Goal: Task Accomplishment & Management: Use online tool/utility

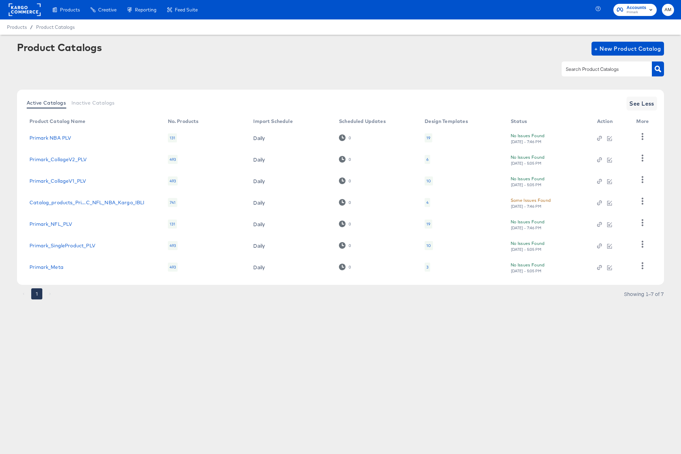
click at [24, 10] on rect at bounding box center [25, 9] width 32 height 12
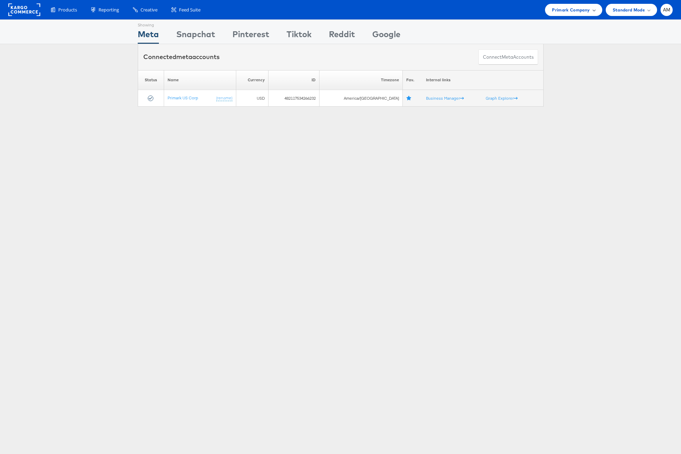
click at [571, 11] on span "Primark Company" at bounding box center [571, 9] width 38 height 7
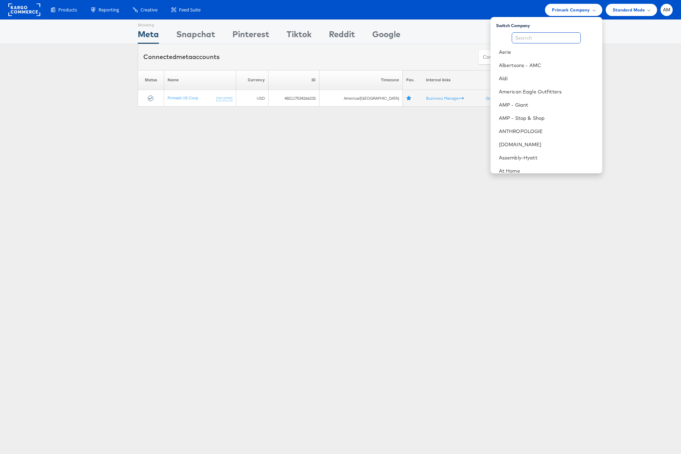
click at [550, 40] on input "text" at bounding box center [546, 37] width 69 height 11
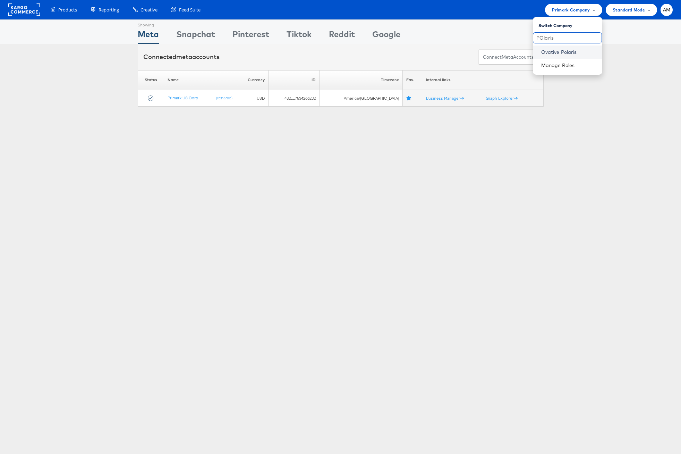
type input "POlaris"
click at [552, 52] on link "Ovative Polaris" at bounding box center [569, 52] width 56 height 7
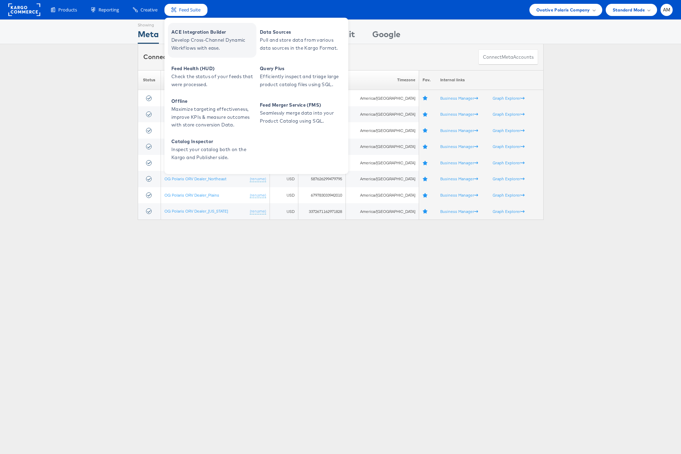
click at [193, 47] on span "Develop Cross-Channel Dynamic Workflows with ease." at bounding box center [212, 44] width 83 height 16
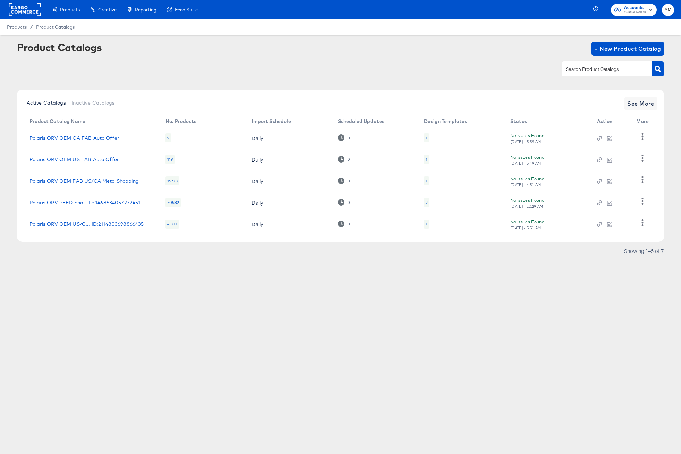
click at [113, 180] on link "Polaris ORV OEM FAB US/CA Meta Shopping" at bounding box center [83, 181] width 109 height 6
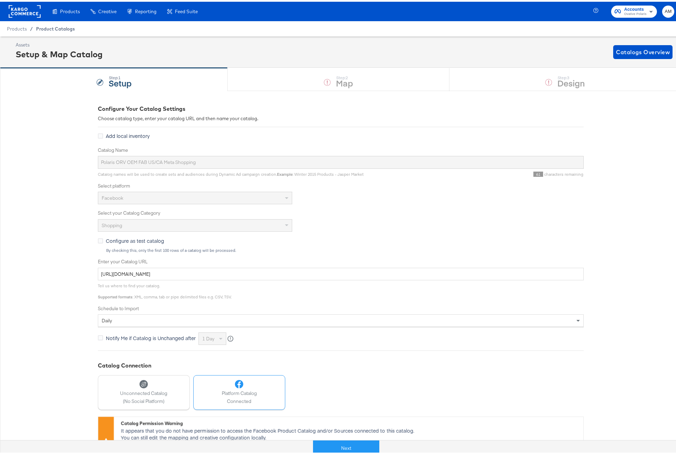
click at [61, 28] on span "Product Catalogs" at bounding box center [55, 27] width 39 height 6
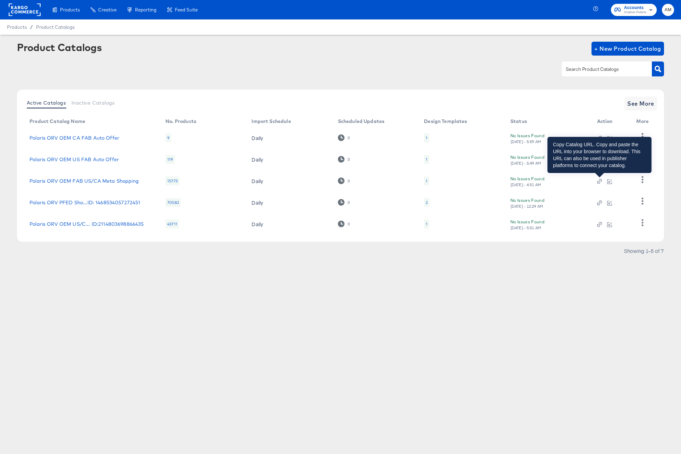
drag, startPoint x: 599, startPoint y: 181, endPoint x: 601, endPoint y: 178, distance: 4.0
click at [599, 182] on icon "button" at bounding box center [600, 181] width 2 height 2
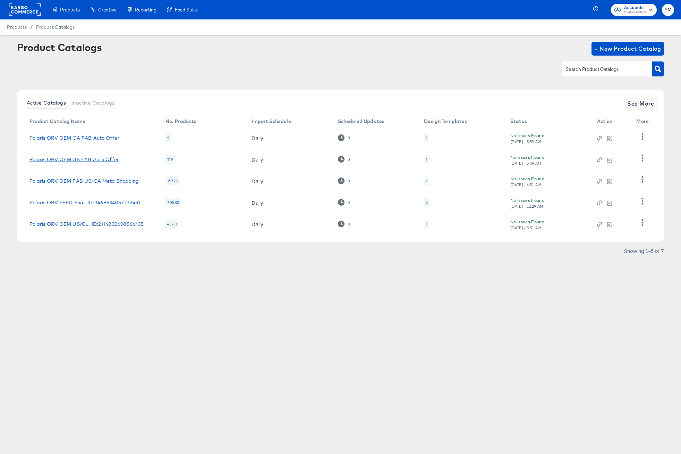
click at [101, 160] on link "Polaris ORV OEM US FAB Auto Offer" at bounding box center [74, 160] width 90 height 6
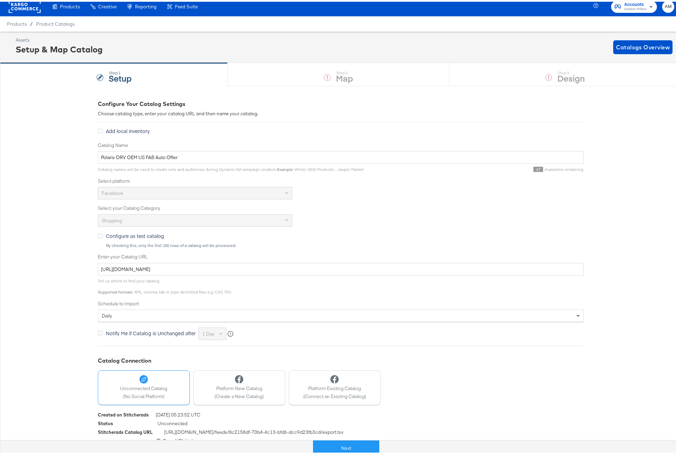
scroll to position [12, 0]
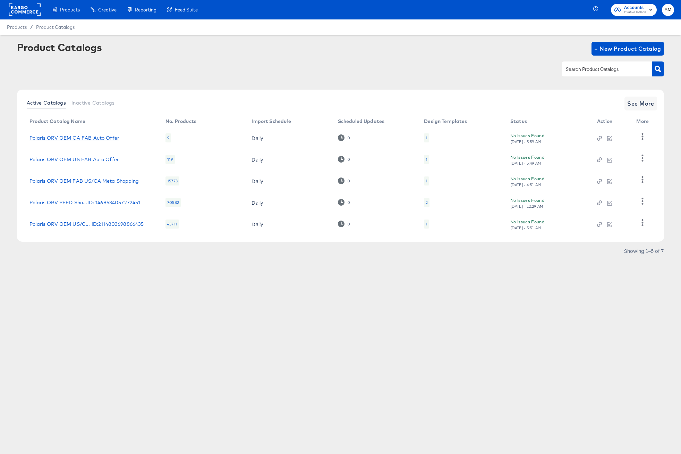
click at [94, 138] on link "Polaris ORV OEM CA FAB Auto Offer" at bounding box center [74, 138] width 90 height 6
click at [90, 157] on link "Polaris ORV OEM US FAB Auto Offer" at bounding box center [74, 160] width 90 height 6
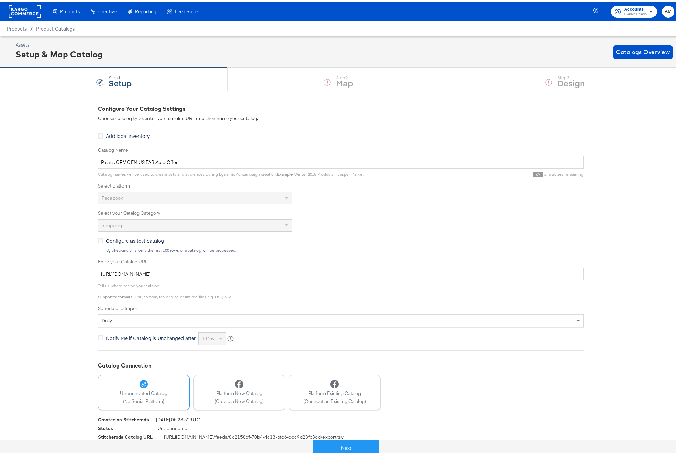
click at [21, 8] on rect at bounding box center [25, 9] width 32 height 12
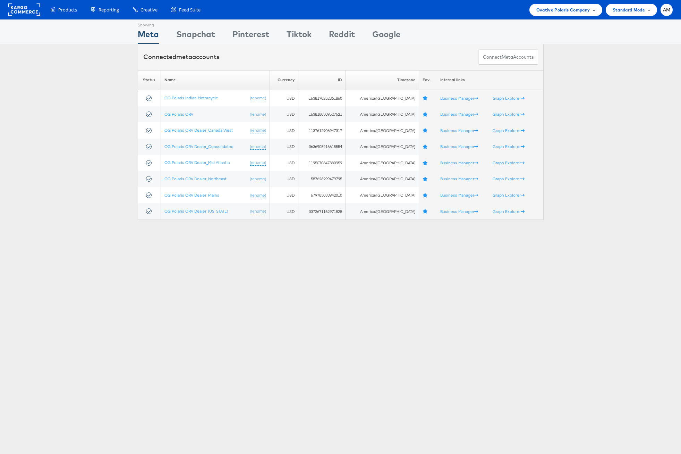
click at [566, 7] on span "Ovative Polaris Company" at bounding box center [564, 9] width 54 height 7
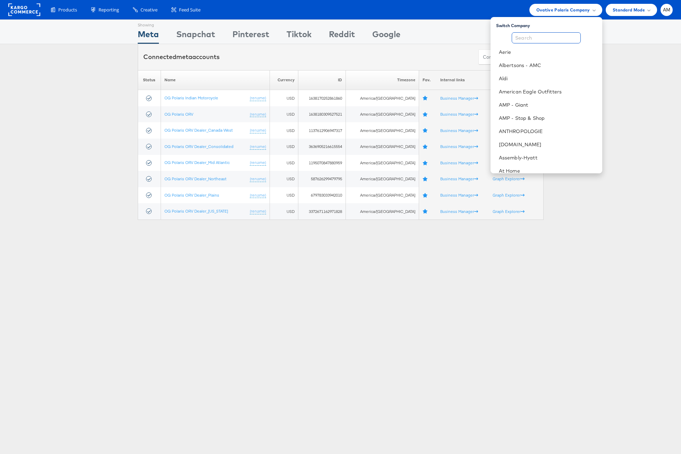
click at [536, 40] on input "text" at bounding box center [546, 37] width 69 height 11
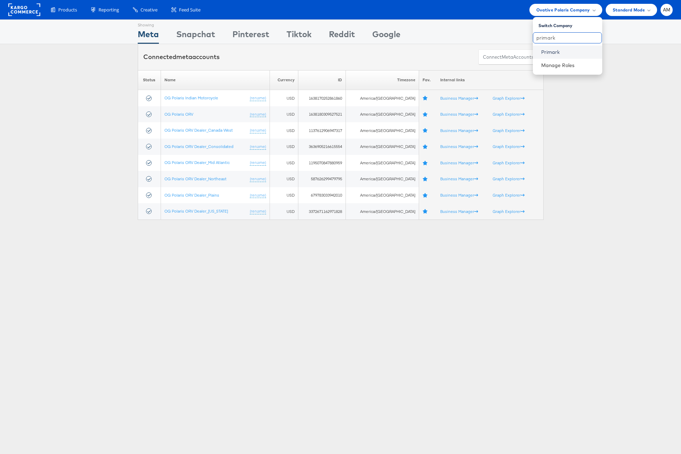
type input "primark"
click at [558, 52] on link "Primark" at bounding box center [569, 52] width 56 height 7
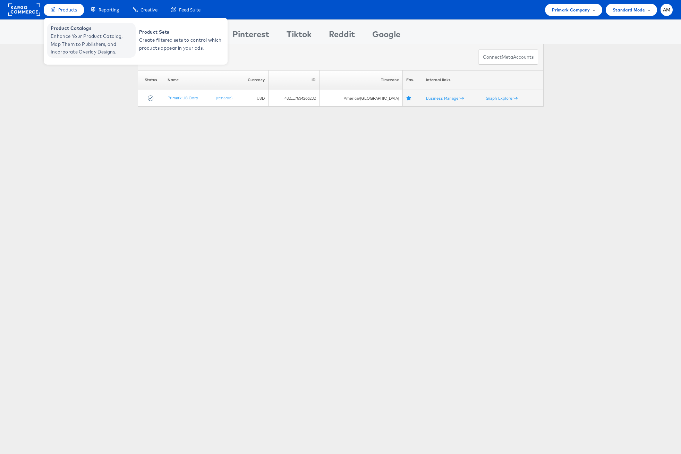
click at [77, 45] on span "Enhance Your Product Catalog, Map Them to Publishers, and Incorporate Overlay D…" at bounding box center [92, 44] width 83 height 24
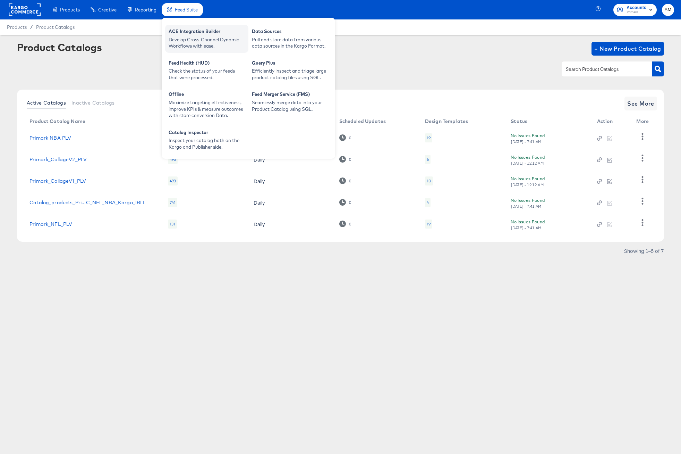
click at [191, 44] on div "Develop Cross-Channel Dynamic Workflows with ease." at bounding box center [207, 42] width 76 height 13
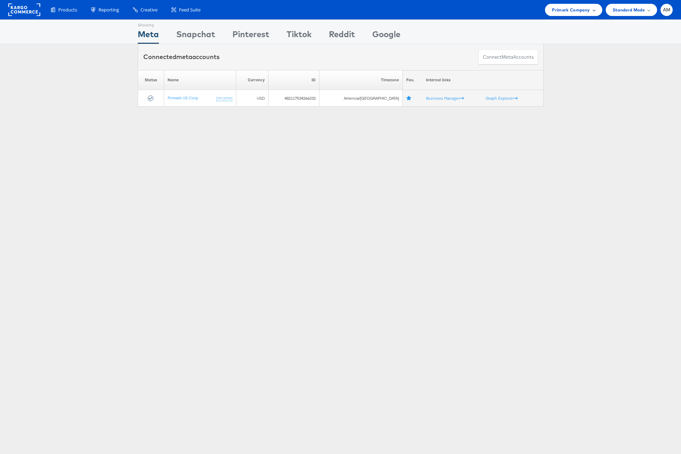
click at [564, 12] on span "Primark Company" at bounding box center [571, 9] width 38 height 7
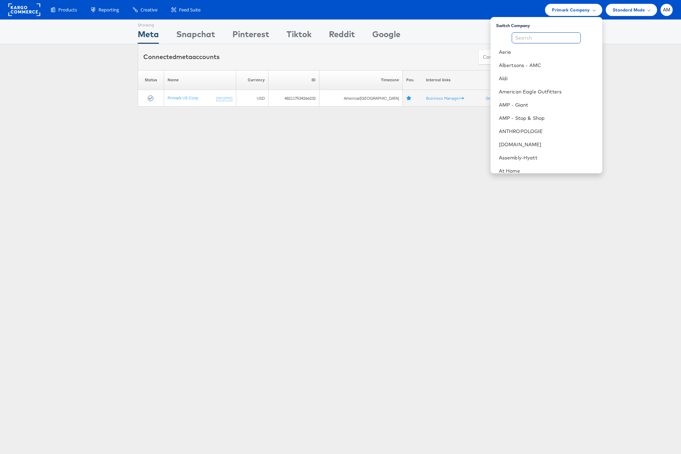
click at [531, 40] on input "text" at bounding box center [546, 37] width 69 height 11
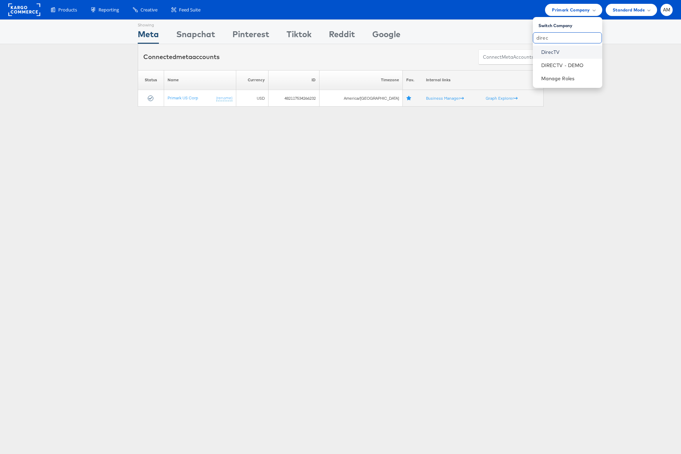
type input "direc"
click at [562, 52] on link "DirecTV" at bounding box center [569, 52] width 56 height 7
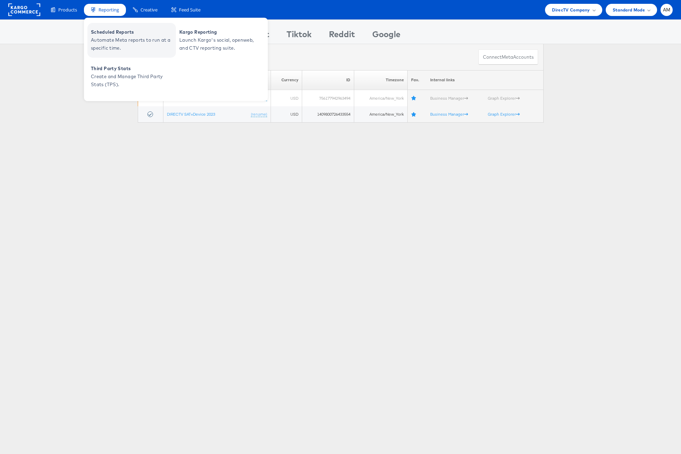
click at [133, 51] on span "Automate Meta reports to run at a specific time." at bounding box center [132, 44] width 83 height 16
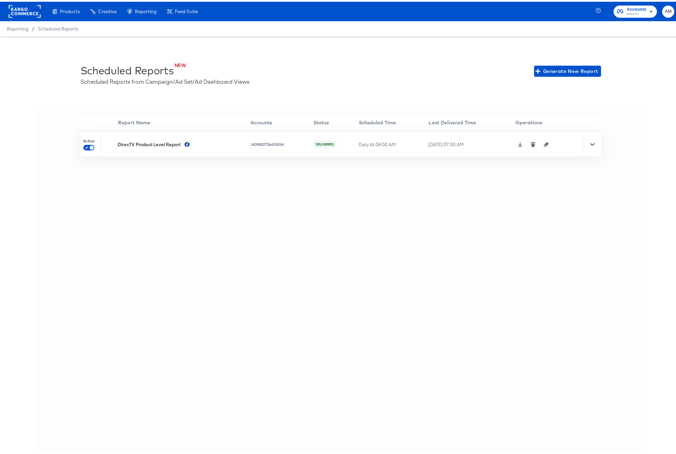
click at [590, 143] on icon at bounding box center [592, 142] width 5 height 3
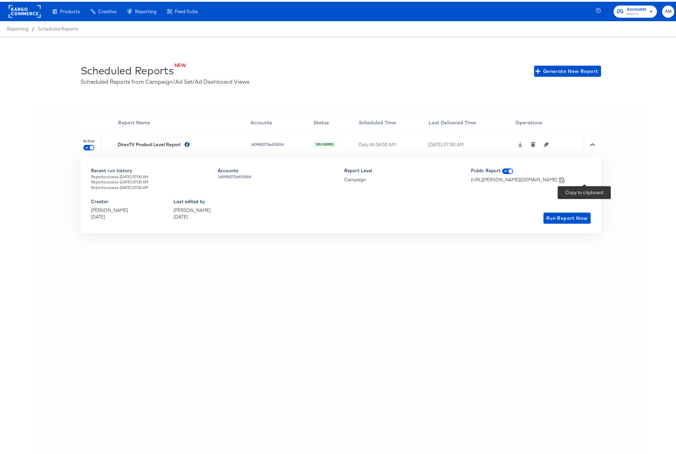
click at [565, 178] on icon at bounding box center [562, 178] width 7 height 7
click at [545, 143] on icon "button" at bounding box center [546, 142] width 5 height 5
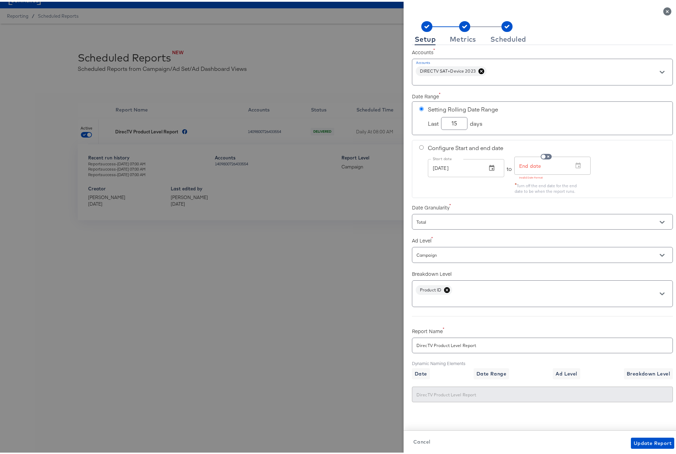
scroll to position [15, 0]
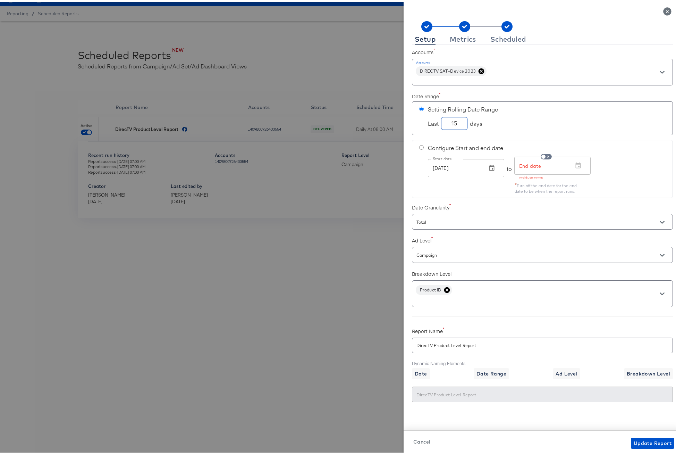
drag, startPoint x: 453, startPoint y: 123, endPoint x: 443, endPoint y: 123, distance: 9.7
click at [443, 123] on input "15" at bounding box center [454, 119] width 26 height 12
click at [660, 221] on icon "Open" at bounding box center [662, 220] width 5 height 5
click at [460, 199] on div "Date Granularity Total" at bounding box center [542, 213] width 261 height 31
click at [198, 264] on div at bounding box center [340, 227] width 681 height 454
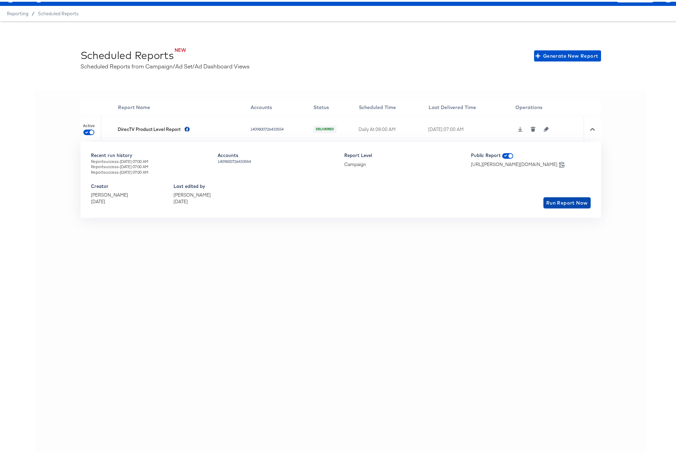
click at [567, 202] on span "Run Report Now" at bounding box center [567, 201] width 42 height 9
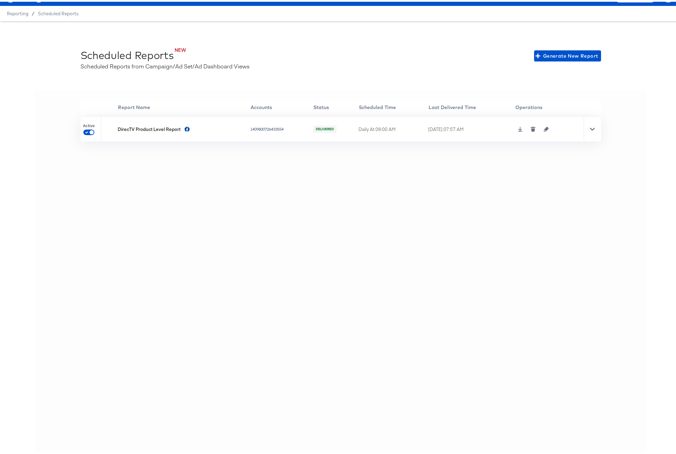
click at [585, 128] on div at bounding box center [592, 127] width 17 height 24
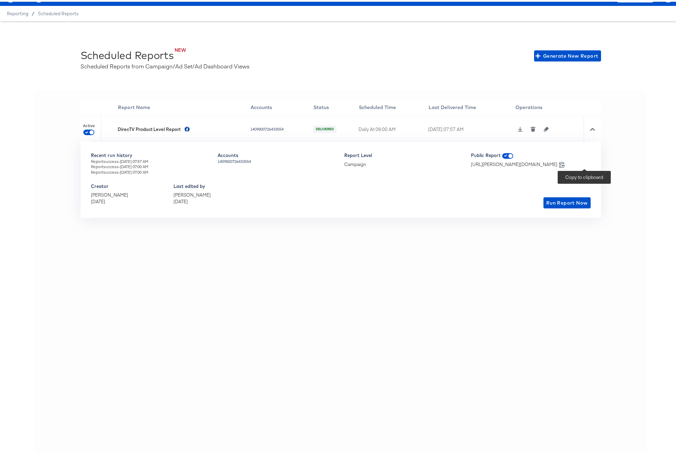
click at [565, 164] on icon at bounding box center [562, 162] width 7 height 7
drag, startPoint x: 253, startPoint y: 128, endPoint x: 113, endPoint y: 129, distance: 139.5
click at [113, 129] on tr "Active DirecTV Product Level Report 1409800726433554 DELIVERED Daily At 08:00 A…" at bounding box center [341, 127] width 521 height 24
copy tr "DirecTV Product Level Report 1409800726433554"
click at [548, 128] on icon "button" at bounding box center [546, 127] width 5 height 5
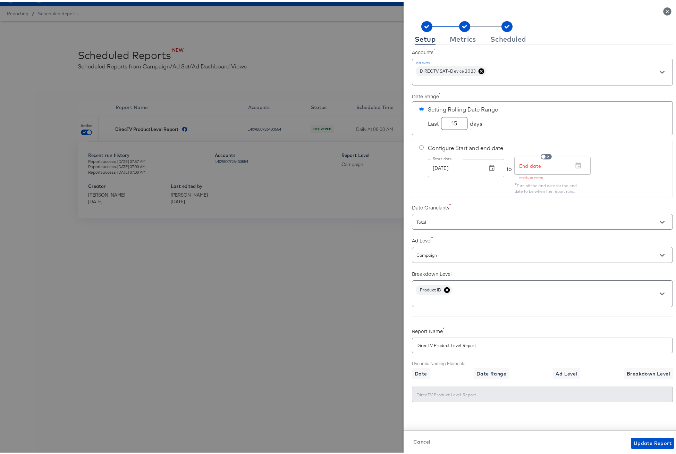
click at [442, 121] on input "15" at bounding box center [454, 119] width 26 height 12
type input "7"
click at [641, 440] on span "Update Report" at bounding box center [653, 441] width 38 height 9
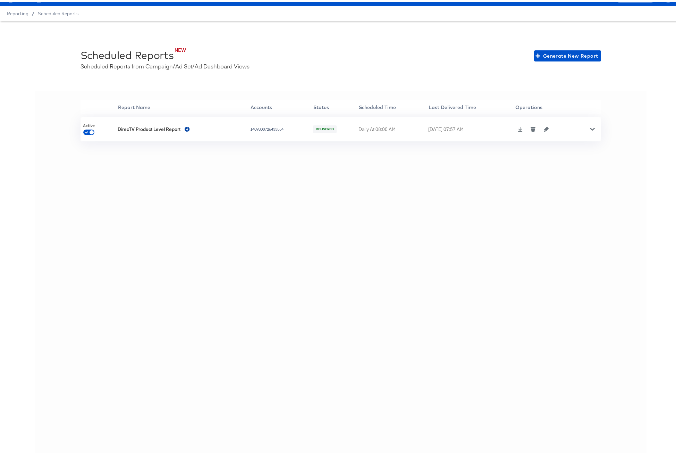
click at [590, 128] on icon at bounding box center [592, 127] width 5 height 5
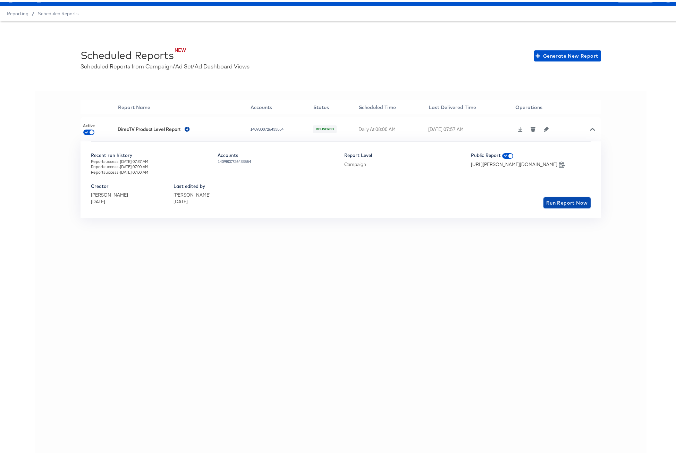
click at [547, 201] on span "Run Report Now" at bounding box center [567, 201] width 42 height 9
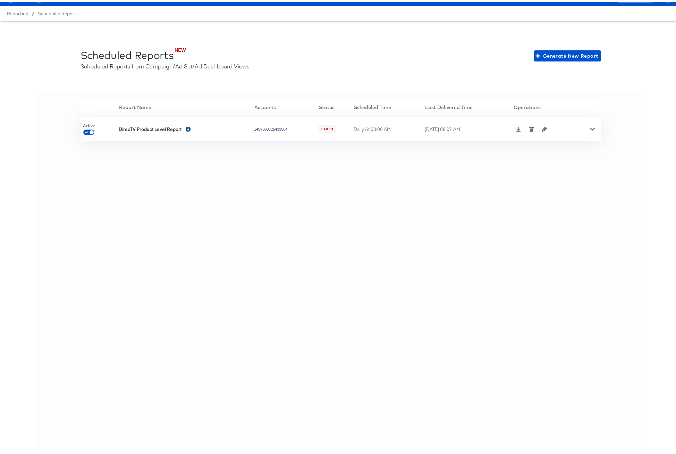
click at [590, 127] on icon at bounding box center [592, 127] width 5 height 3
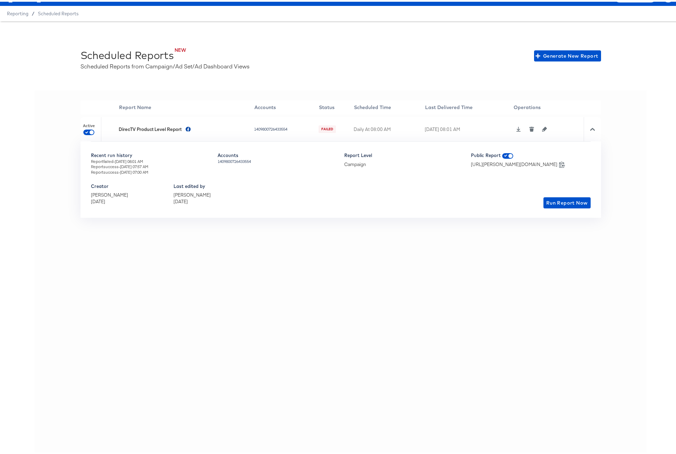
click at [544, 127] on icon "button" at bounding box center [544, 127] width 5 height 5
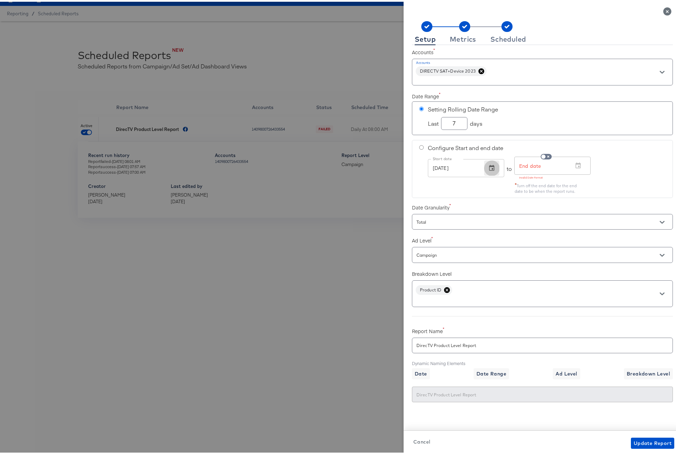
click at [488, 168] on icon "button" at bounding box center [491, 166] width 7 height 7
radio input "false"
radio input "true"
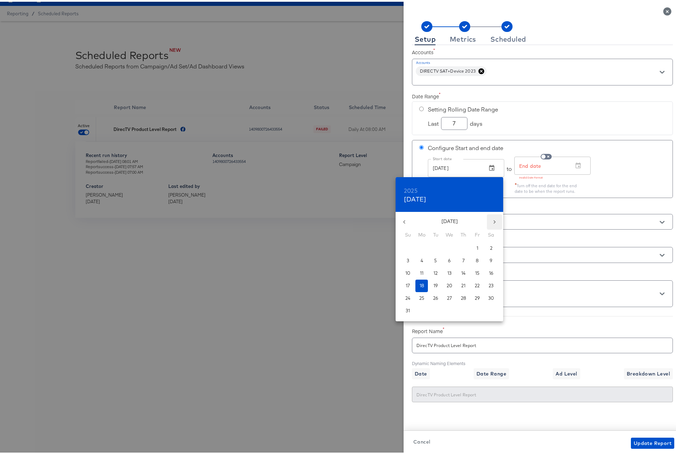
click at [493, 217] on icon "button" at bounding box center [494, 220] width 7 height 7
click at [450, 247] on span "1" at bounding box center [449, 246] width 12 height 7
type input "[DATE]"
click at [580, 188] on div at bounding box center [340, 227] width 681 height 454
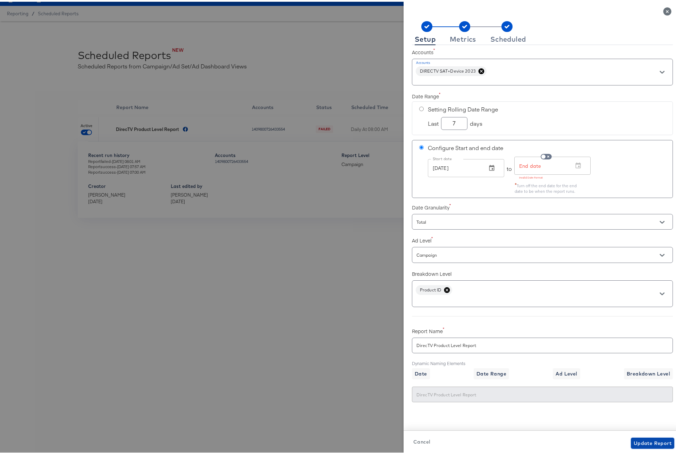
click at [652, 441] on span "Update Report" at bounding box center [653, 441] width 38 height 9
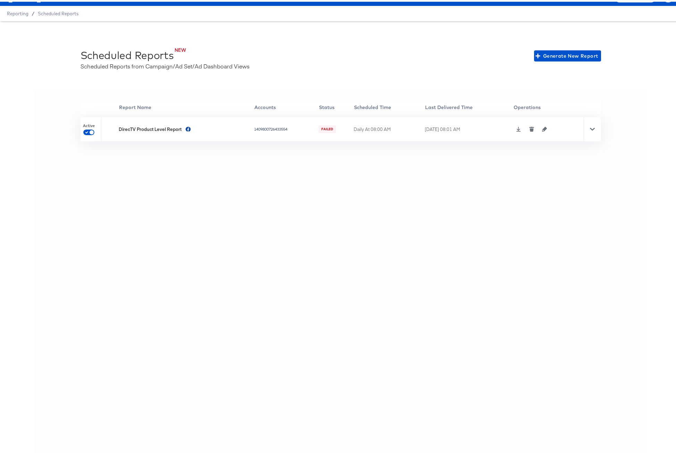
click at [590, 127] on icon at bounding box center [592, 127] width 5 height 5
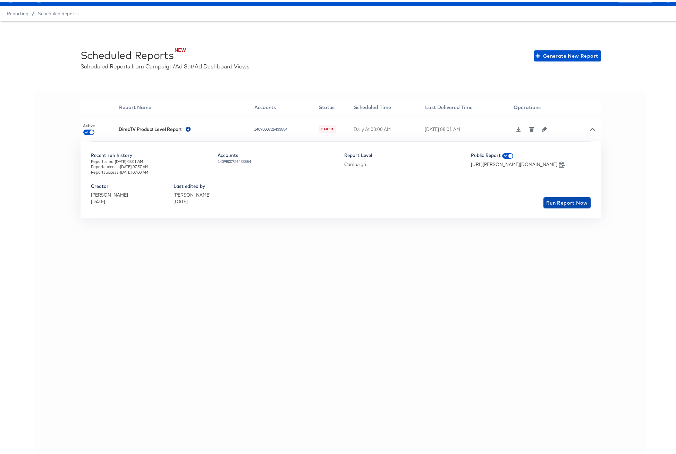
click at [555, 201] on span "Run Report Now" at bounding box center [567, 201] width 42 height 9
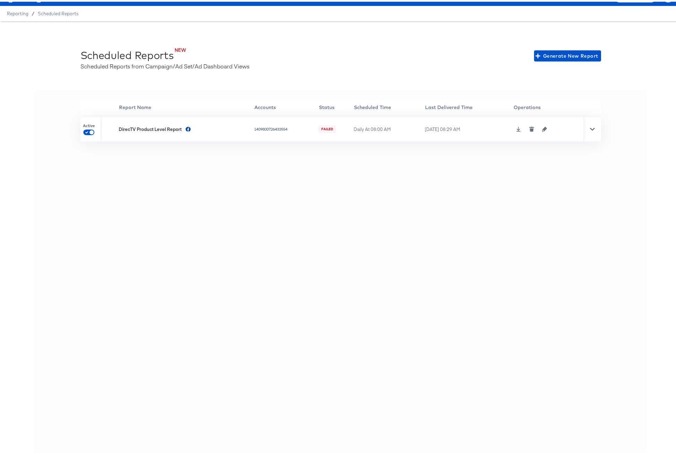
click at [323, 127] on span "FAILED" at bounding box center [327, 127] width 13 height 5
click at [543, 128] on icon "button" at bounding box center [544, 127] width 5 height 5
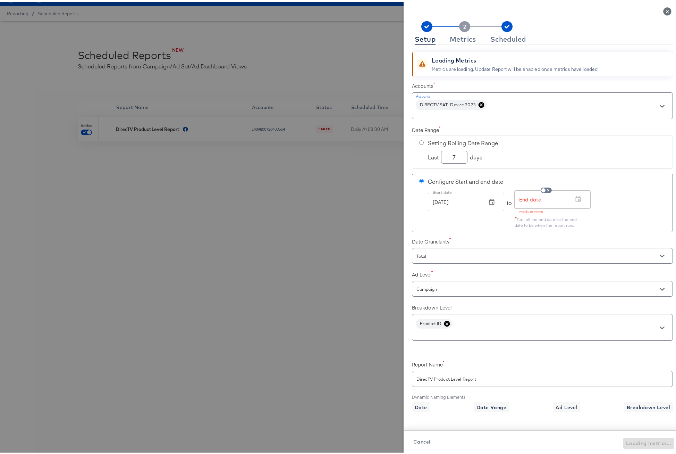
click at [419, 142] on input "radio" at bounding box center [421, 140] width 5 height 5
radio input "true"
radio input "false"
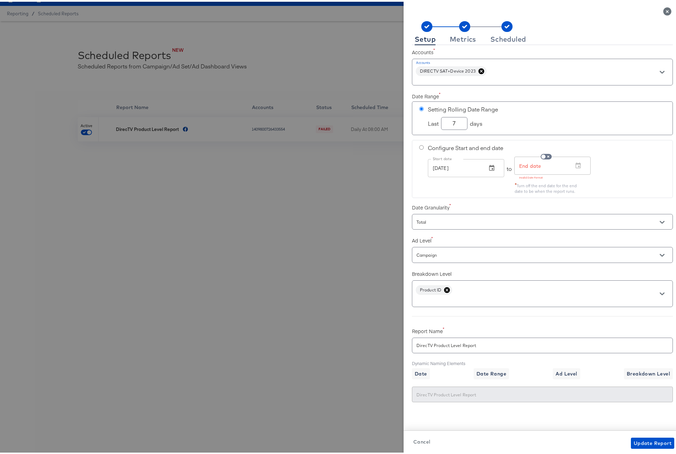
drag, startPoint x: 452, startPoint y: 123, endPoint x: 442, endPoint y: 123, distance: 10.4
click at [442, 123] on input "7" at bounding box center [454, 119] width 26 height 12
type input "5"
click at [461, 29] on rect at bounding box center [464, 24] width 11 height 11
click at [458, 36] on div "Metrics" at bounding box center [463, 38] width 26 height 6
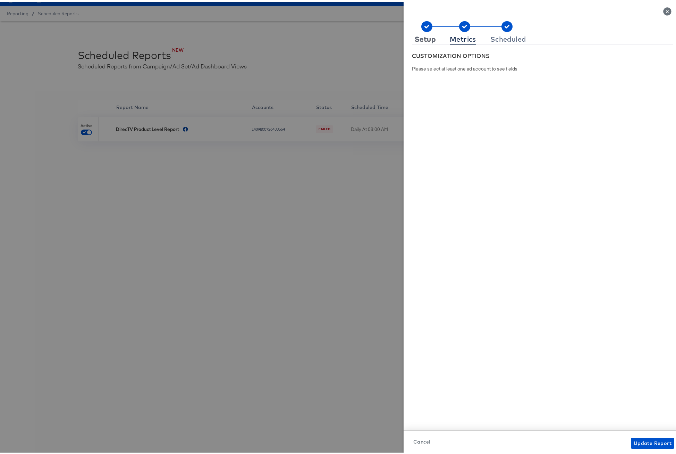
click at [421, 35] on div "Setup" at bounding box center [425, 38] width 21 height 6
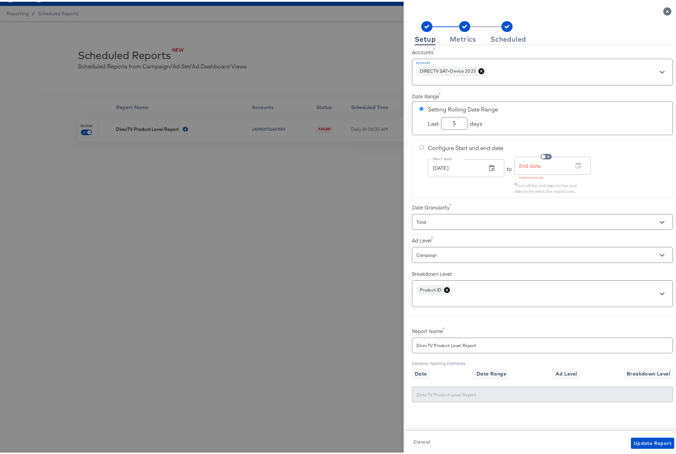
click at [502, 73] on div "DIRECTV SAT+Device 2023" at bounding box center [542, 70] width 261 height 27
click at [660, 68] on icon "Open" at bounding box center [662, 70] width 5 height 5
click at [418, 94] on input "checkbox" at bounding box center [417, 96] width 11 height 11
checkbox input "false"
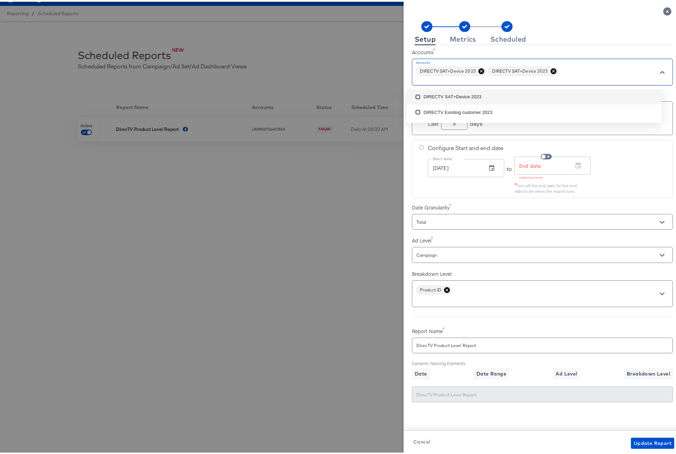
click at [478, 68] on icon at bounding box center [481, 69] width 7 height 7
click at [588, 33] on div "Setup Metrics Scheduled" at bounding box center [542, 37] width 261 height 11
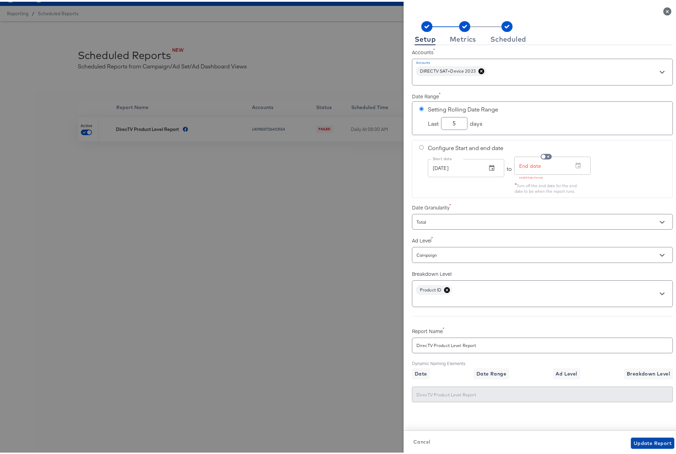
click at [638, 441] on span "Update Report" at bounding box center [653, 441] width 38 height 9
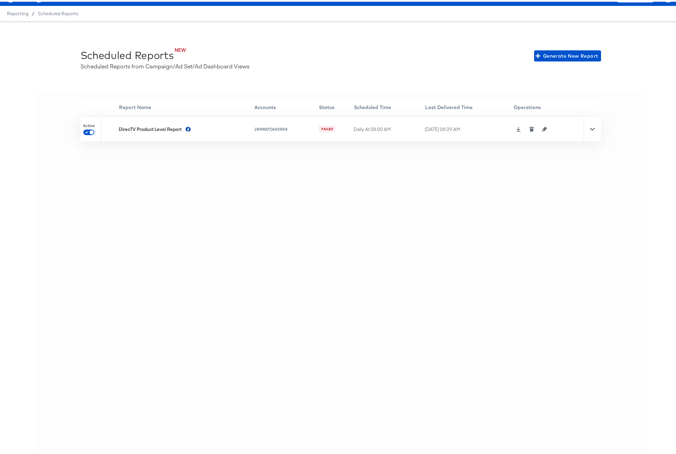
click at [546, 128] on icon "button" at bounding box center [544, 127] width 5 height 5
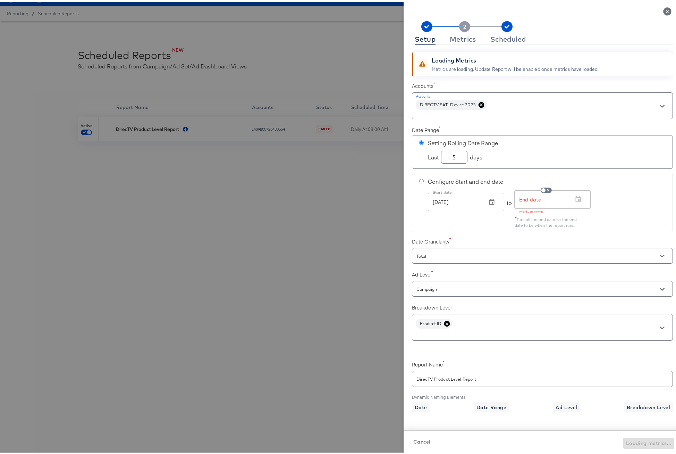
click at [459, 27] on rect at bounding box center [464, 24] width 11 height 11
click at [462, 36] on div "Metrics" at bounding box center [463, 38] width 26 height 6
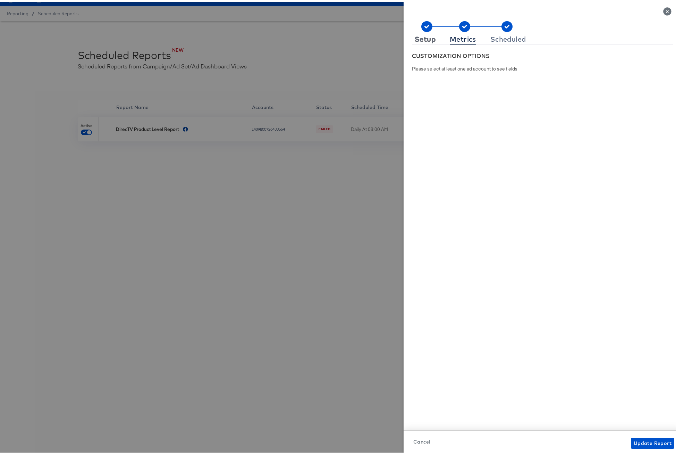
click at [421, 35] on div "Setup" at bounding box center [425, 38] width 21 height 6
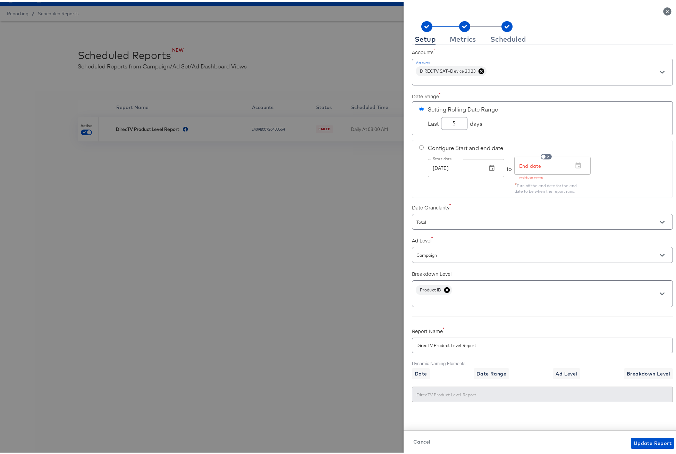
click at [478, 68] on icon at bounding box center [481, 69] width 7 height 7
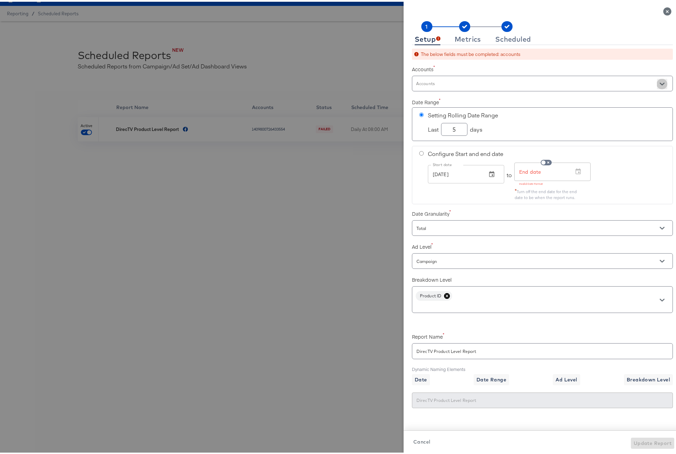
click at [660, 82] on icon "Open" at bounding box center [662, 82] width 5 height 3
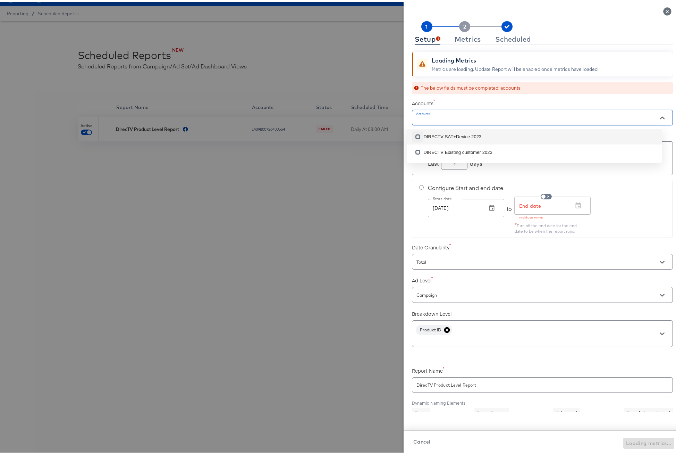
click at [417, 134] on input "checkbox" at bounding box center [417, 136] width 11 height 11
checkbox input "false"
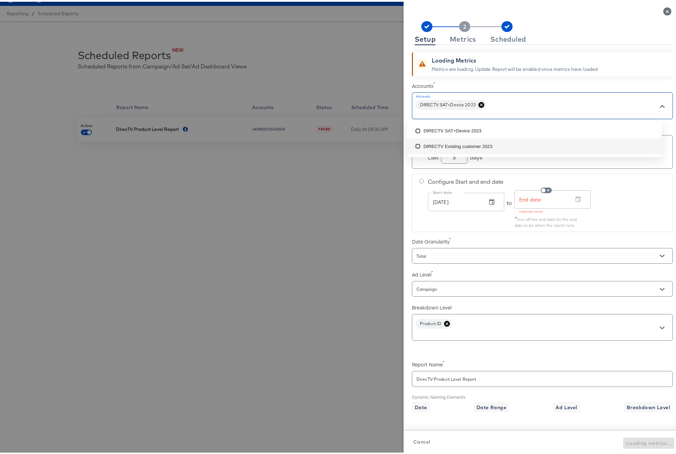
click at [584, 171] on div "Setting Rolling Date Range Last 5 days Configure Start and end date Start date …" at bounding box center [542, 181] width 261 height 96
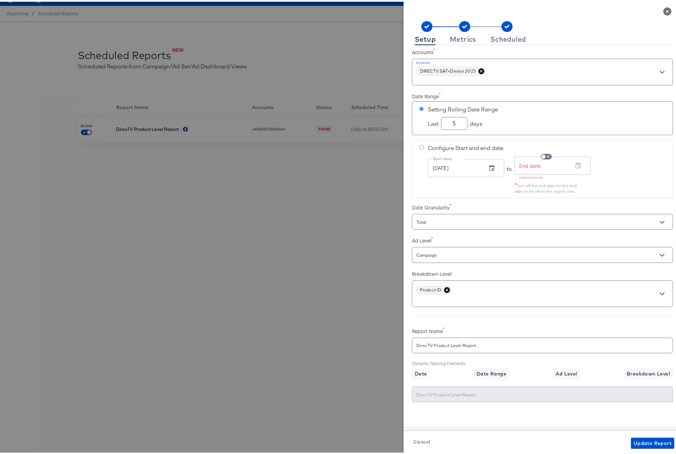
click at [455, 28] on icon at bounding box center [466, 24] width 91 height 11
click at [458, 37] on div "Metrics" at bounding box center [463, 38] width 26 height 6
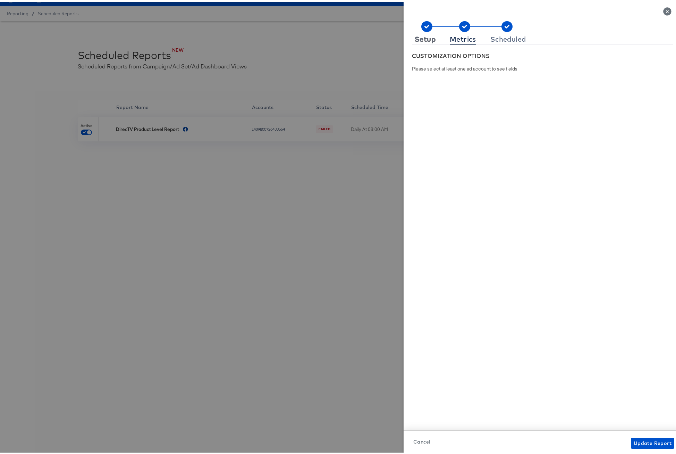
click at [420, 36] on div "Setup" at bounding box center [425, 38] width 21 height 6
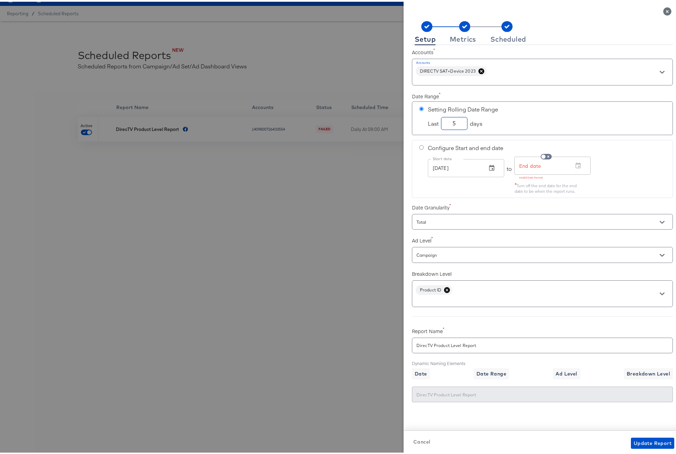
drag, startPoint x: 451, startPoint y: 123, endPoint x: 443, endPoint y: 122, distance: 8.7
click at [443, 122] on input "5" at bounding box center [454, 119] width 26 height 12
type input "10"
click at [455, 38] on div "Metrics" at bounding box center [463, 38] width 26 height 6
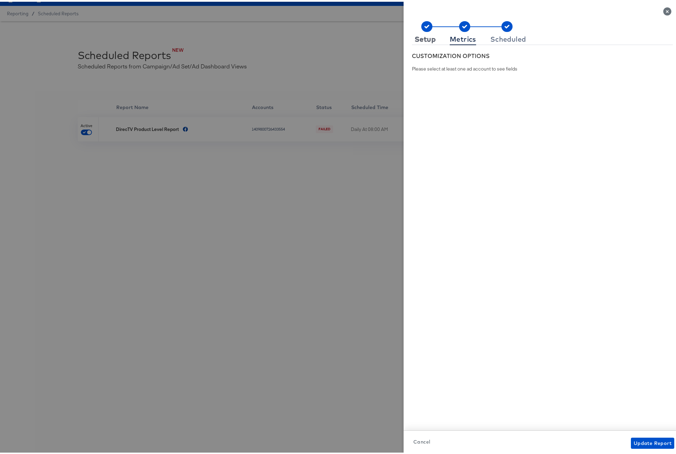
click at [420, 38] on div "Setup" at bounding box center [425, 38] width 21 height 6
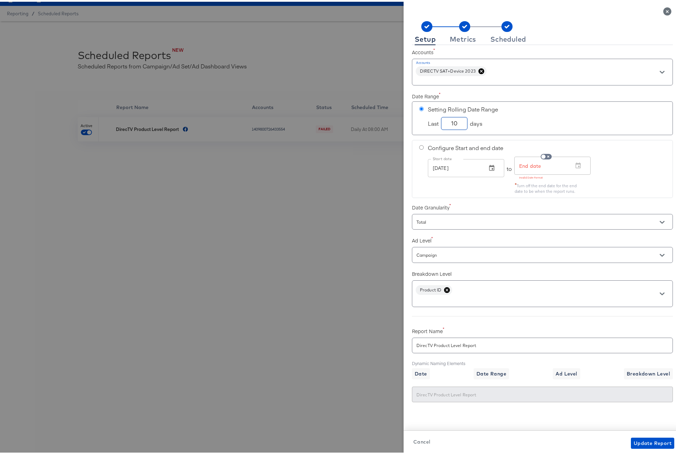
drag, startPoint x: 453, startPoint y: 123, endPoint x: 438, endPoint y: 123, distance: 15.6
click at [441, 123] on input "10" at bounding box center [454, 119] width 26 height 12
type input "15"
click at [454, 37] on div "Metrics" at bounding box center [463, 38] width 26 height 6
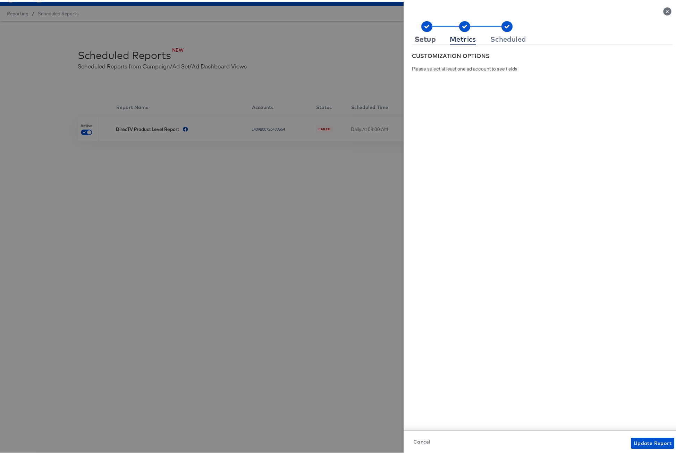
click at [419, 38] on div "Setup" at bounding box center [425, 38] width 21 height 6
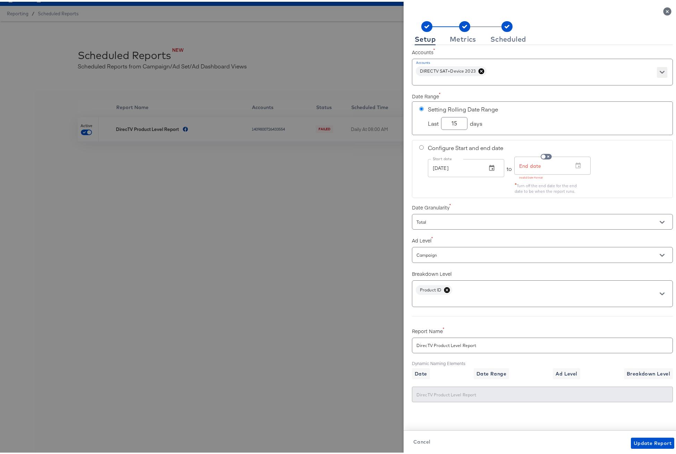
click at [660, 71] on icon "Open" at bounding box center [662, 70] width 5 height 5
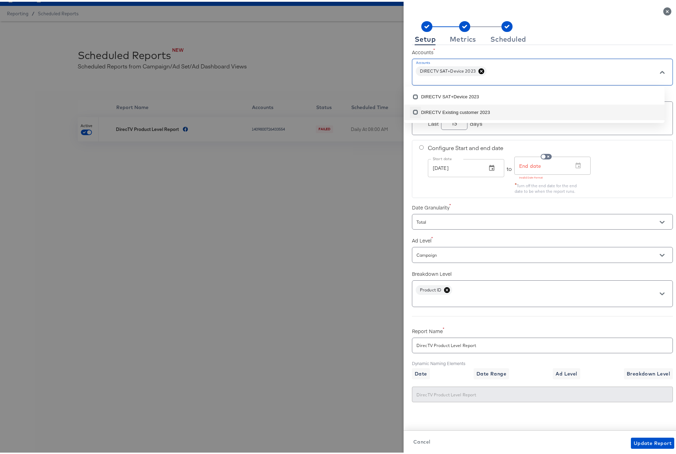
click at [417, 112] on input "checkbox" at bounding box center [415, 111] width 11 height 11
checkbox input "false"
click at [419, 95] on input "checkbox" at bounding box center [417, 96] width 11 height 11
checkbox input "false"
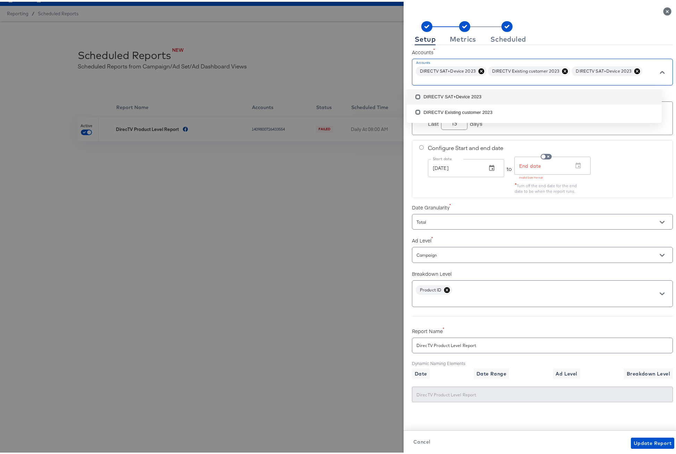
click at [546, 36] on div "Setup Metrics Scheduled" at bounding box center [542, 37] width 261 height 11
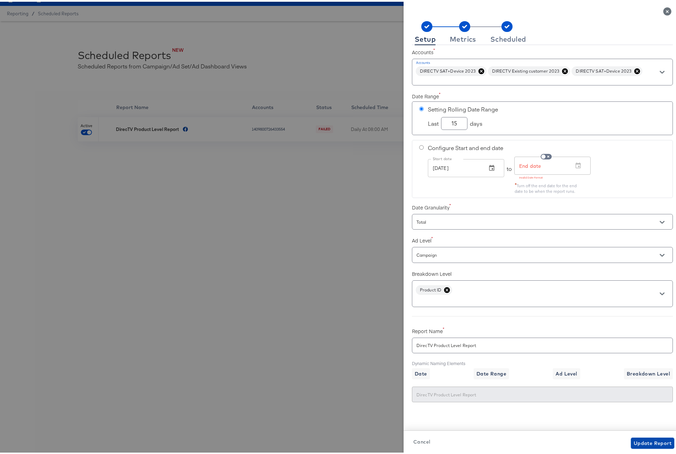
click at [637, 442] on span "Update Report" at bounding box center [653, 441] width 38 height 9
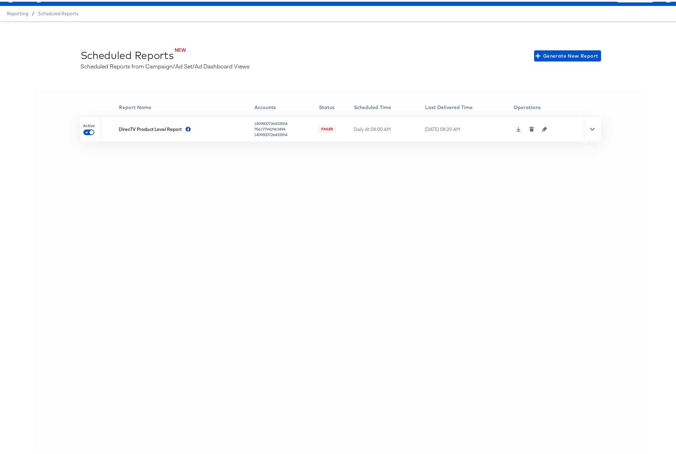
click at [544, 128] on icon "button" at bounding box center [544, 127] width 5 height 5
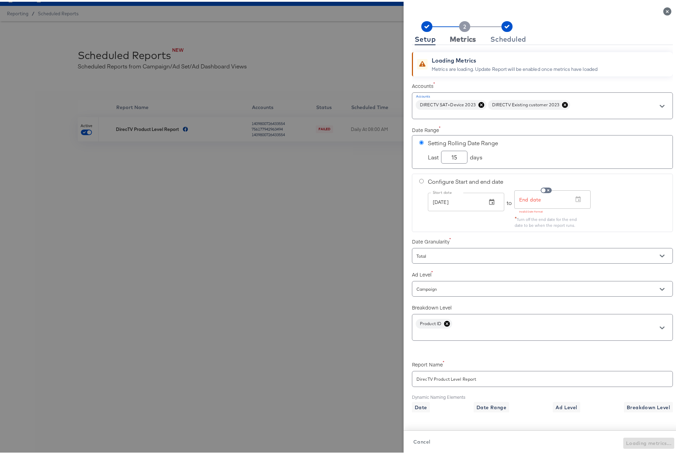
click at [460, 36] on div "Metrics" at bounding box center [463, 38] width 26 height 6
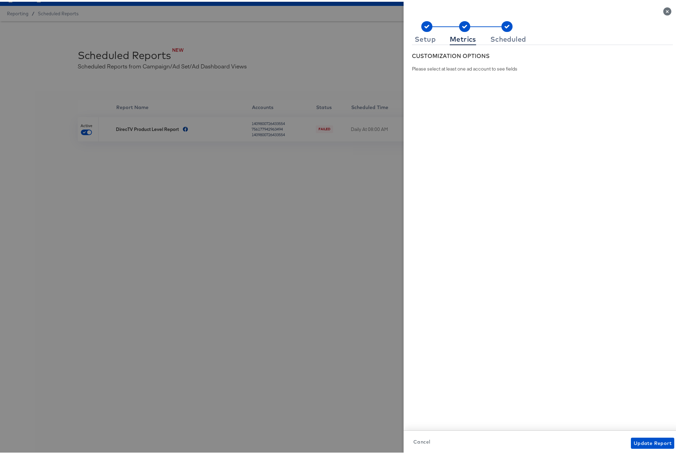
click at [412, 43] on div "CUSTOMIZATION OPTIONS" at bounding box center [542, 51] width 261 height 17
click at [416, 37] on div "Setup" at bounding box center [425, 38] width 21 height 6
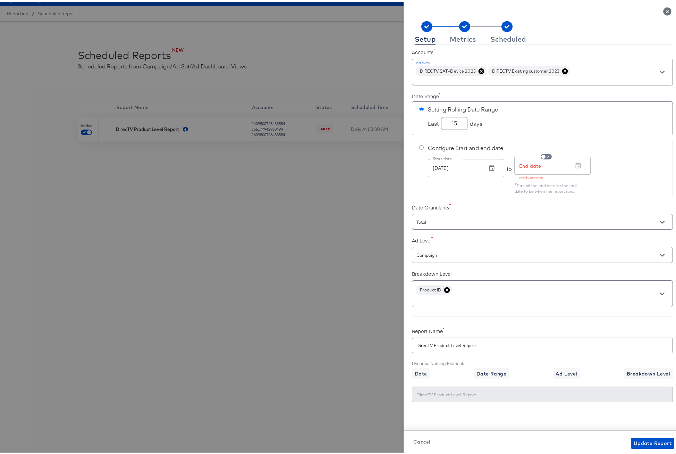
click at [562, 68] on icon at bounding box center [565, 69] width 6 height 6
click at [660, 218] on icon "Open" at bounding box center [662, 220] width 5 height 5
click at [650, 195] on div "Configure Start and end date Start date [DATE] Start date to End date End date …" at bounding box center [542, 167] width 261 height 58
radio input "false"
radio input "true"
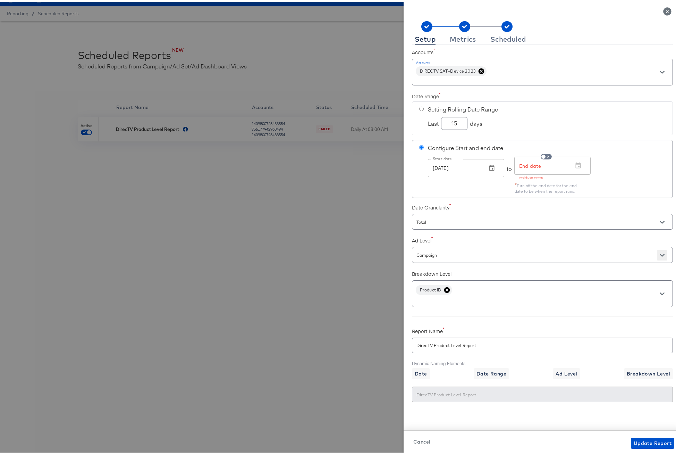
click at [659, 253] on button "Open" at bounding box center [662, 253] width 10 height 10
click at [575, 235] on label "Ad Level" at bounding box center [542, 238] width 261 height 7
click at [454, 35] on div "Metrics" at bounding box center [463, 38] width 26 height 6
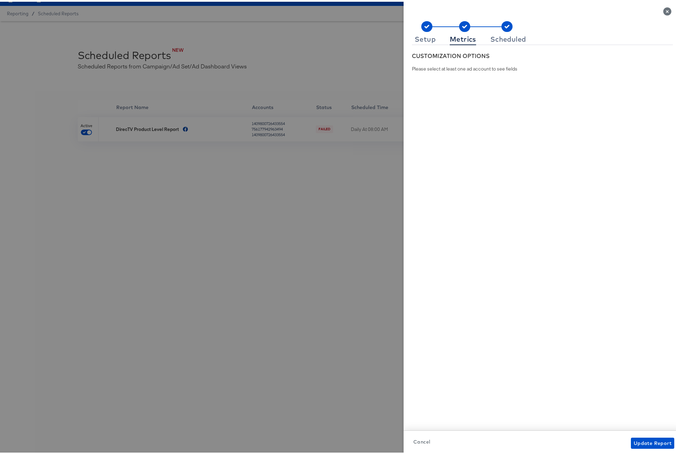
click at [663, 9] on icon "Close" at bounding box center [667, 10] width 8 height 8
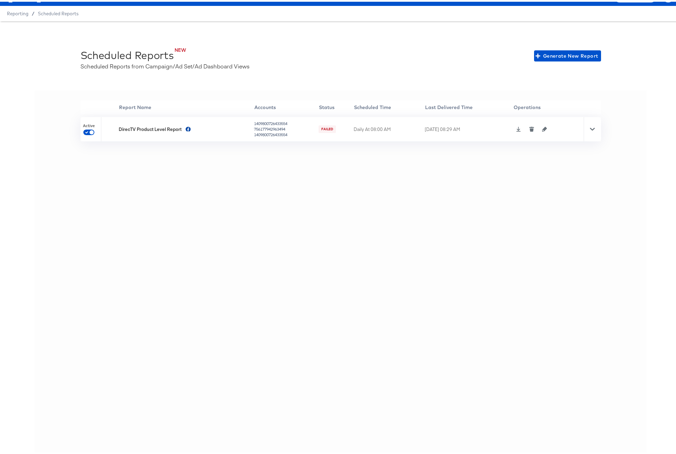
click at [542, 128] on icon "button" at bounding box center [544, 127] width 5 height 5
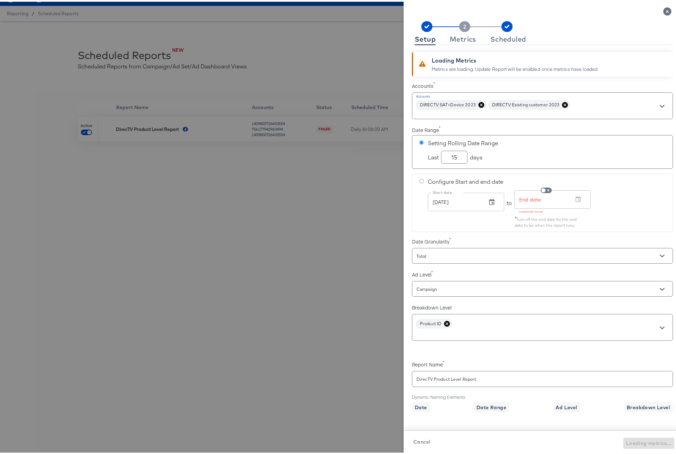
click at [561, 102] on icon at bounding box center [564, 103] width 7 height 7
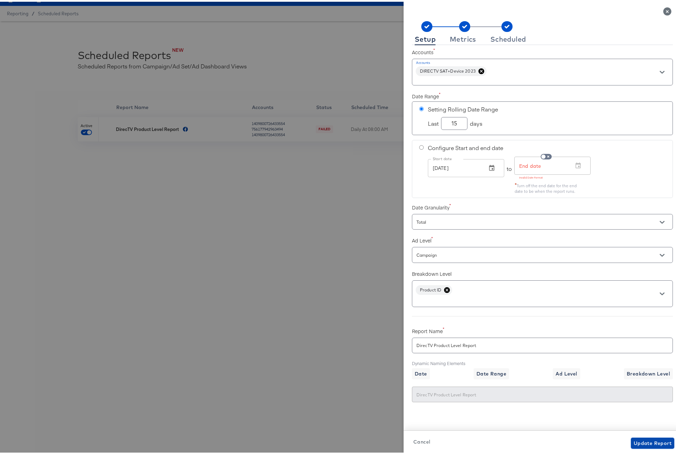
click at [634, 439] on span "Update Report" at bounding box center [653, 441] width 38 height 9
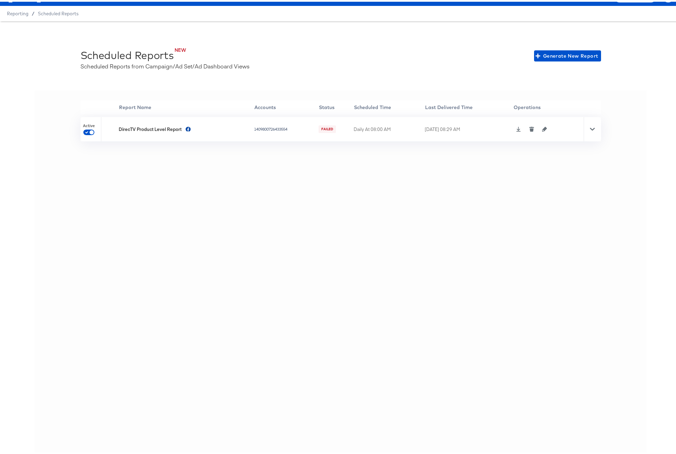
click at [594, 127] on div at bounding box center [592, 127] width 17 height 24
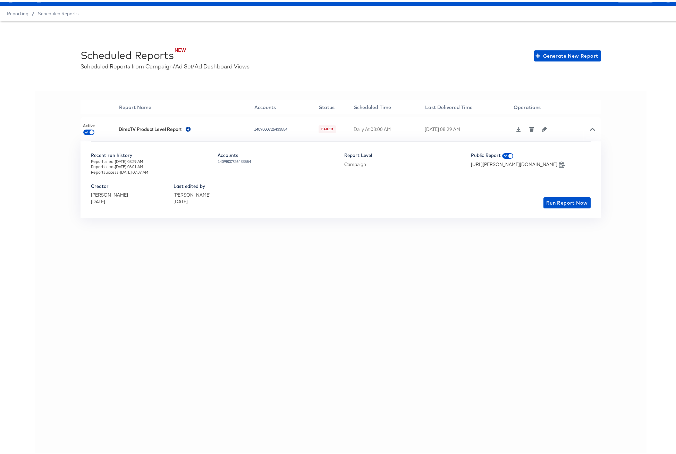
click at [517, 129] on icon at bounding box center [518, 127] width 5 height 5
click at [544, 128] on icon "button" at bounding box center [544, 127] width 5 height 5
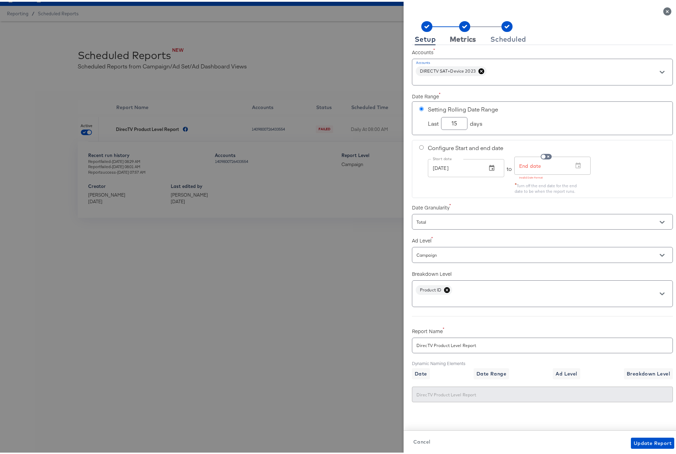
click at [459, 38] on div "Metrics" at bounding box center [463, 38] width 26 height 6
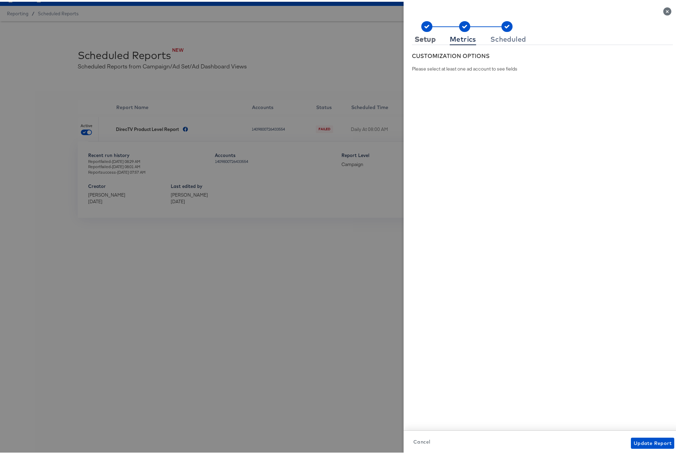
click at [419, 36] on div "Setup" at bounding box center [425, 38] width 21 height 6
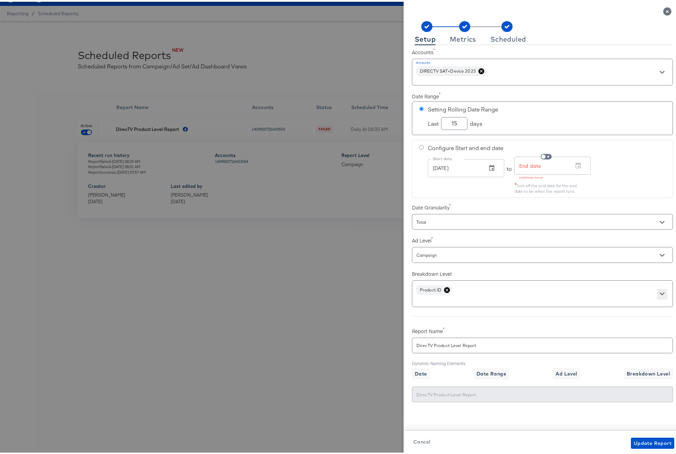
click at [660, 292] on icon "Open" at bounding box center [662, 291] width 5 height 3
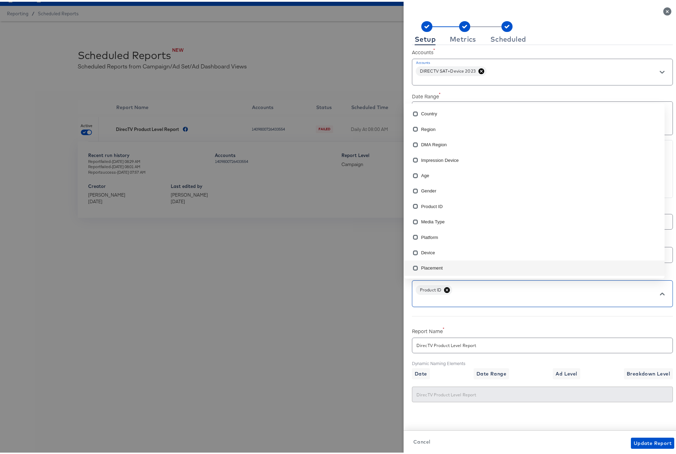
click at [444, 289] on icon at bounding box center [447, 288] width 6 height 6
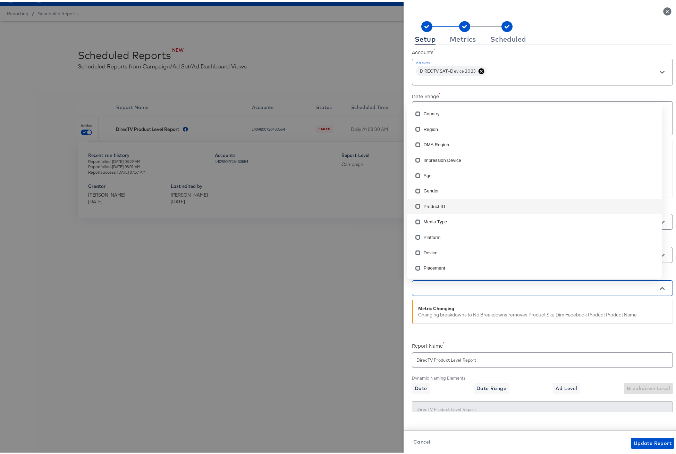
click at [418, 204] on input "checkbox" at bounding box center [417, 205] width 11 height 11
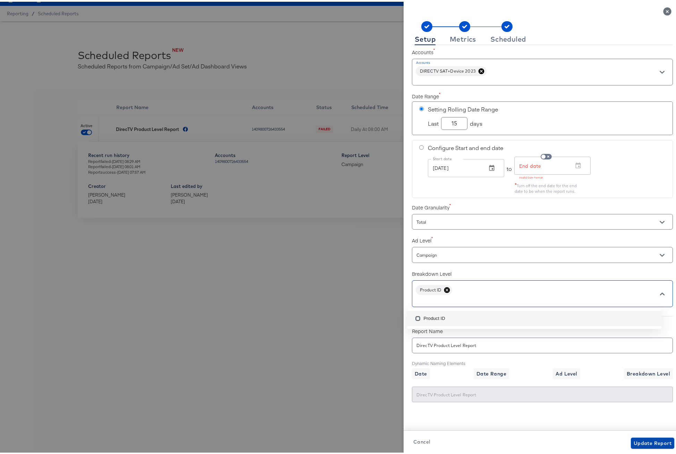
click at [634, 440] on span "Update Report" at bounding box center [653, 441] width 38 height 9
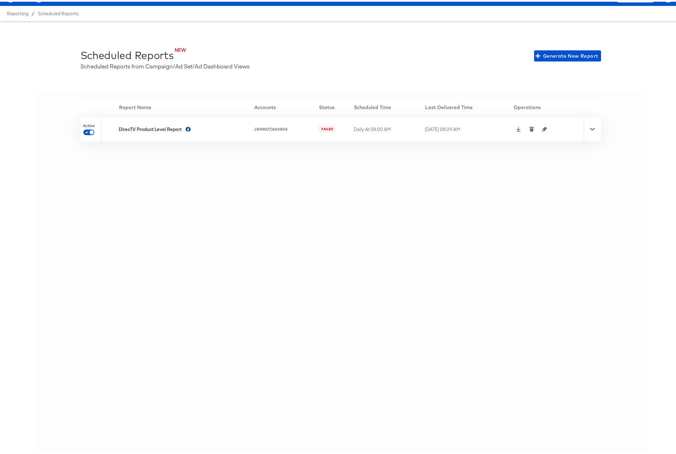
click at [542, 127] on icon "button" at bounding box center [544, 127] width 5 height 5
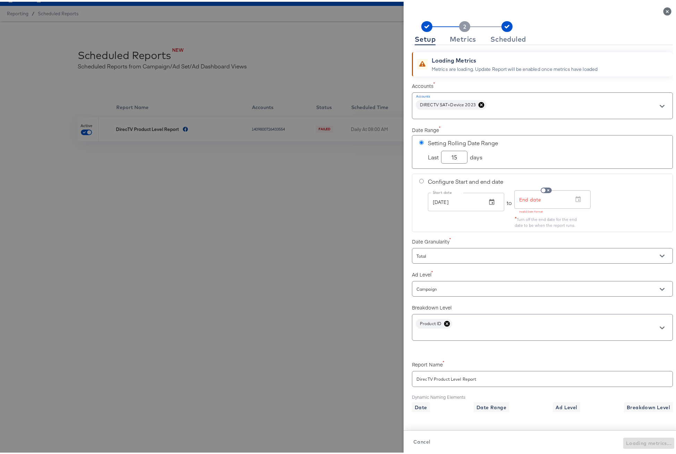
click at [459, 24] on rect at bounding box center [464, 24] width 11 height 11
click at [454, 37] on div "Metrics" at bounding box center [463, 38] width 26 height 6
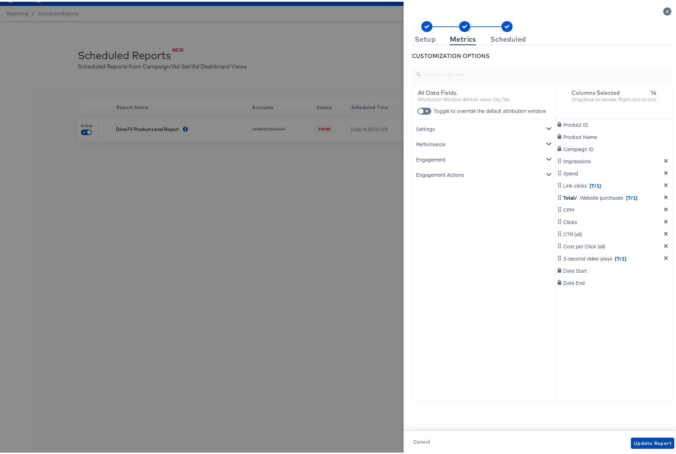
click at [634, 441] on span "Update Report" at bounding box center [653, 441] width 38 height 9
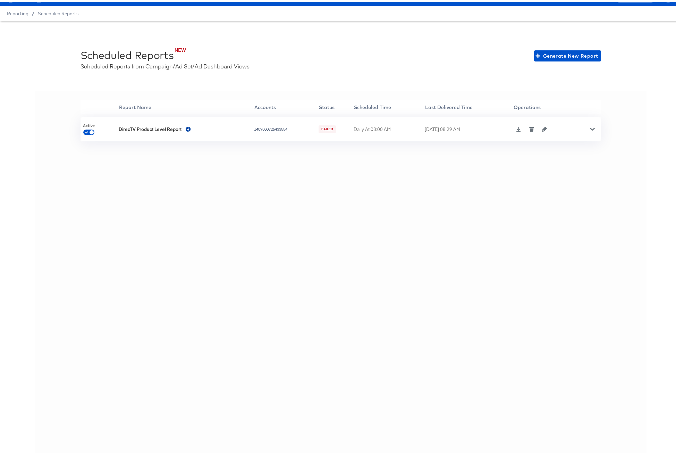
click at [591, 127] on icon at bounding box center [592, 127] width 5 height 3
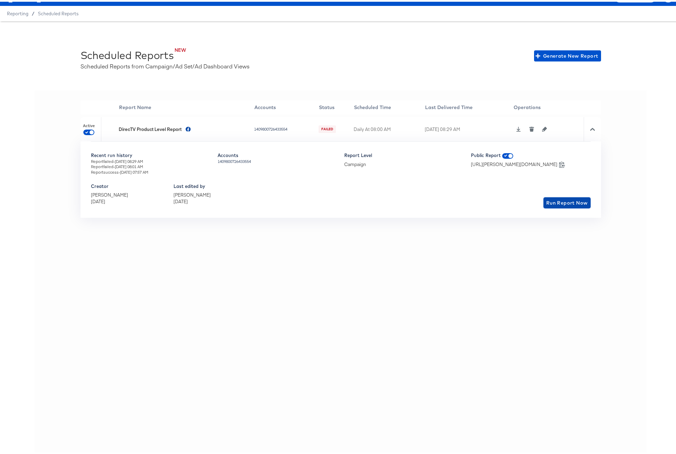
click at [565, 202] on span "Run Report Now" at bounding box center [567, 201] width 42 height 9
